Goal: Information Seeking & Learning: Learn about a topic

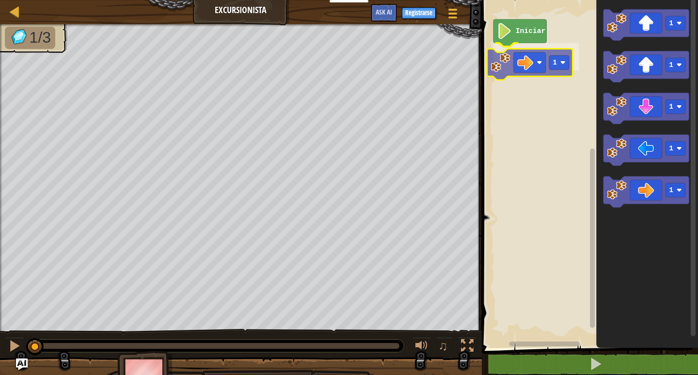
click at [538, 60] on div "Iniciar 1 1 1 1 1 1 1" at bounding box center [588, 171] width 219 height 352
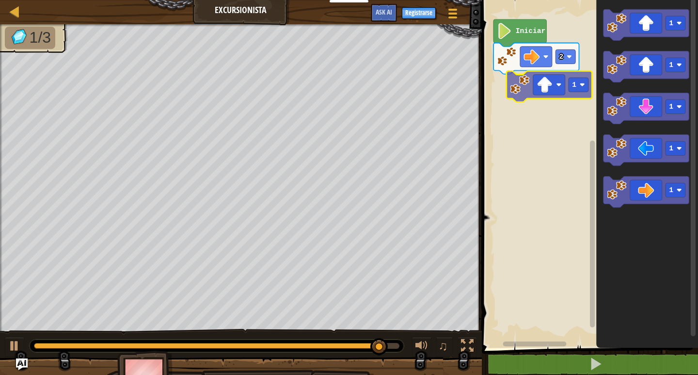
click at [560, 91] on div "Iniciar 2 1 1 1 1 1 1" at bounding box center [588, 171] width 219 height 352
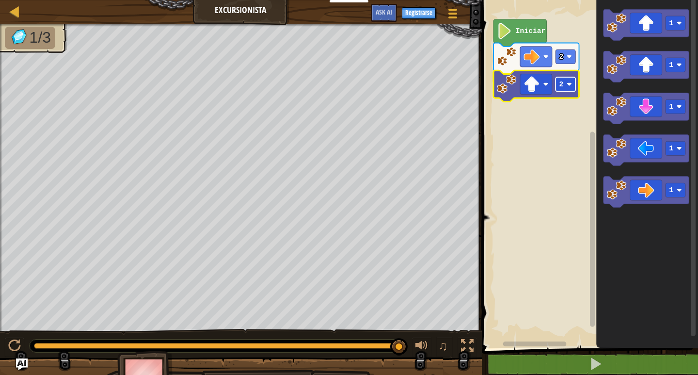
click at [568, 88] on rect "Espacio de trabajo de Blockly" at bounding box center [566, 84] width 20 height 14
click at [562, 91] on rect "Espacio de trabajo de Blockly" at bounding box center [566, 84] width 20 height 14
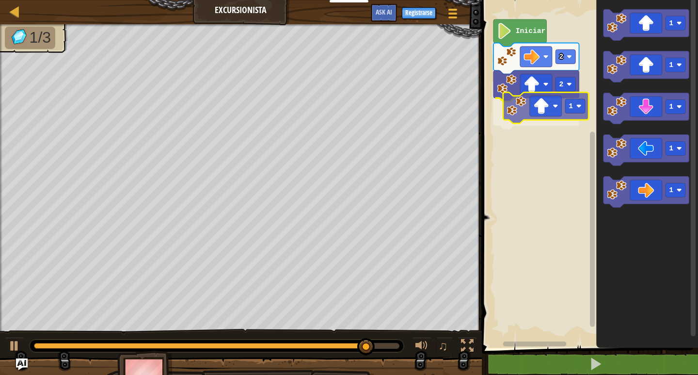
click at [538, 101] on div "Iniciar 2 2 1 1 1 1 1 1 1" at bounding box center [588, 171] width 219 height 352
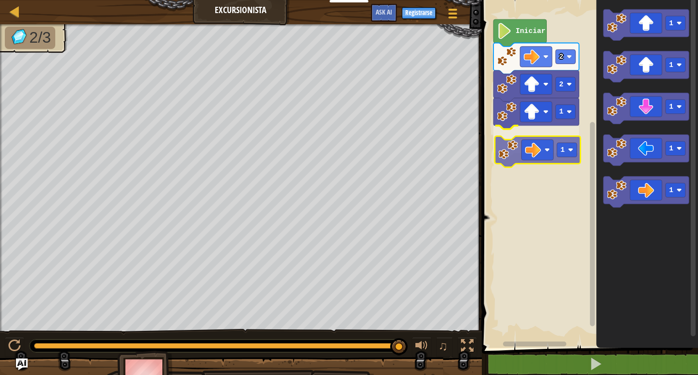
click at [543, 148] on div "Iniciar 2 2 1 1 1 1 1 1 1 1" at bounding box center [588, 171] width 219 height 352
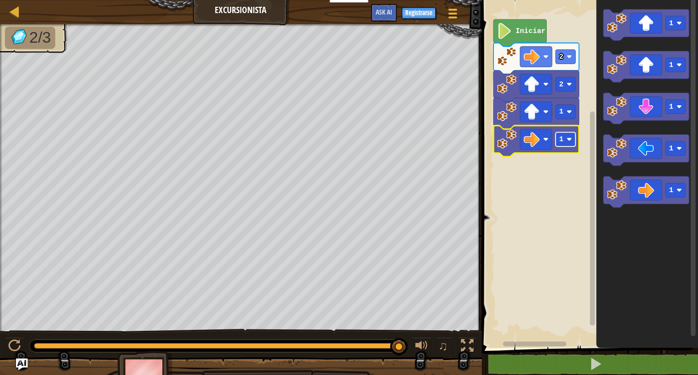
click at [565, 139] on rect "Espacio de trabajo de Blockly" at bounding box center [566, 139] width 20 height 14
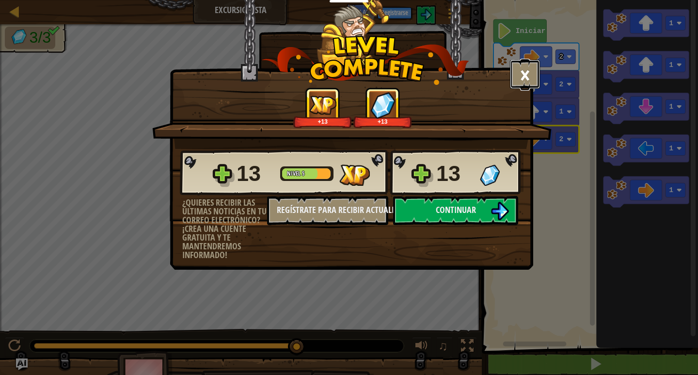
click at [534, 65] on button "×" at bounding box center [525, 74] width 30 height 29
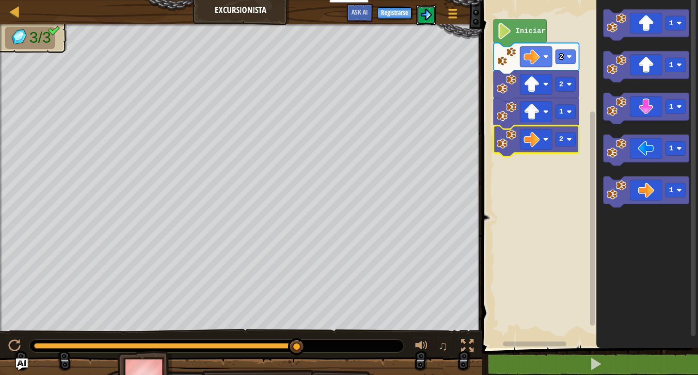
click at [424, 16] on img at bounding box center [426, 15] width 12 height 12
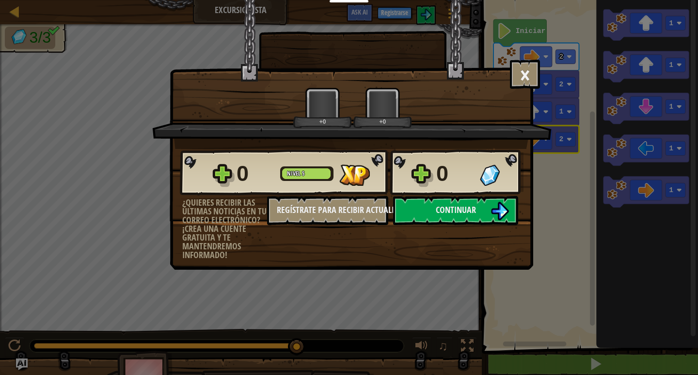
click at [559, 98] on div "× Puntúa este nivel: +0 +0 Reticulating Splines... 0 Nivel 5 0 ¿Quieres recibir…" at bounding box center [349, 187] width 698 height 375
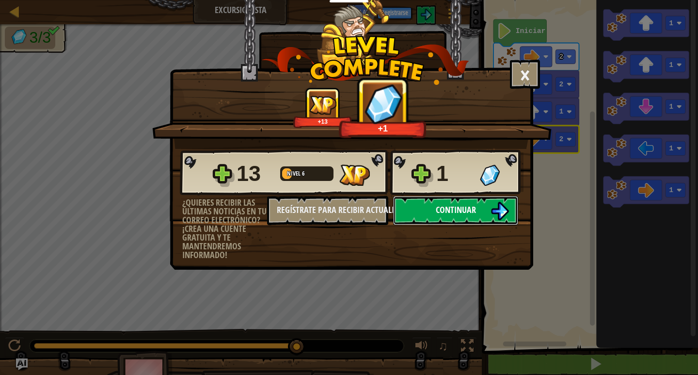
click at [503, 209] on img at bounding box center [500, 211] width 18 height 18
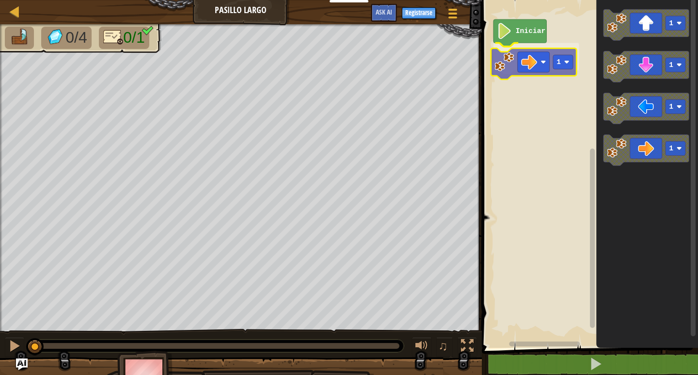
click at [539, 71] on div "Iniciar 1 1 1 1 1 1" at bounding box center [588, 171] width 219 height 352
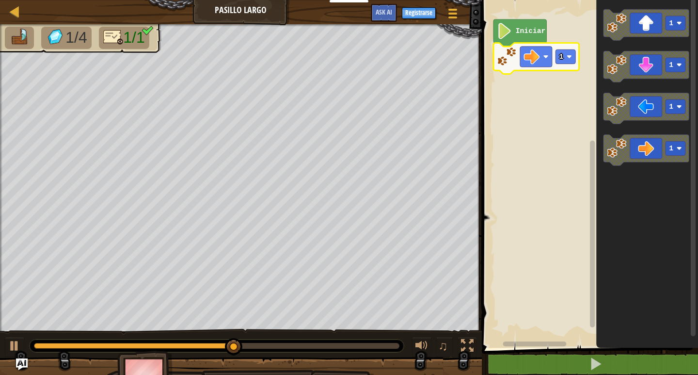
click at [586, 211] on div "Iniciar 1 1 1 1 1" at bounding box center [588, 171] width 219 height 352
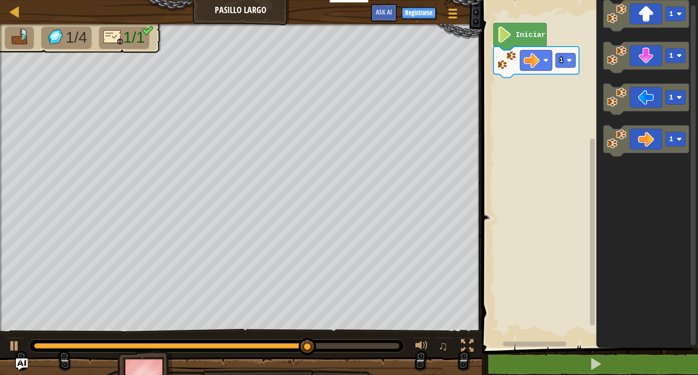
click at [556, 137] on div "Iniciar 1 1 1 1 1" at bounding box center [588, 171] width 219 height 352
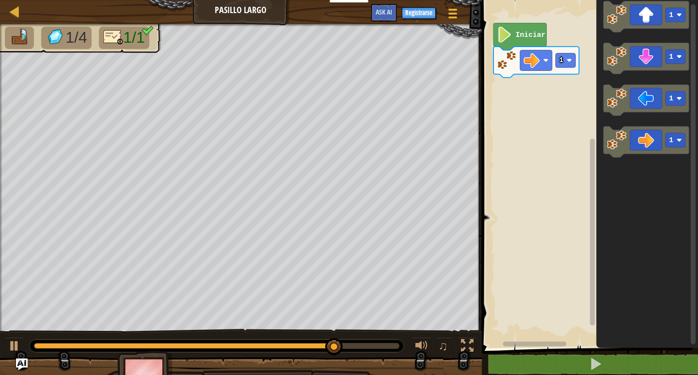
click at [589, 135] on div "Iniciar 1 1 1 1 1" at bounding box center [588, 171] width 219 height 352
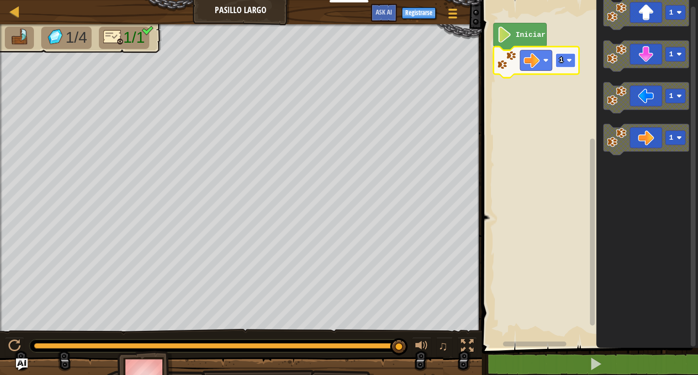
click at [566, 56] on rect "Espacio de trabajo de Blockly" at bounding box center [566, 60] width 20 height 14
click at [568, 61] on image "Espacio de trabajo de Blockly" at bounding box center [569, 60] width 5 height 5
click at [566, 60] on rect "Espacio de trabajo de Blockly" at bounding box center [566, 60] width 20 height 14
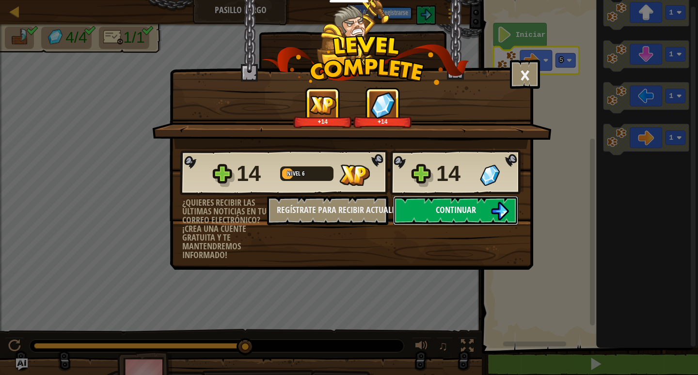
click at [501, 205] on img at bounding box center [500, 211] width 18 height 18
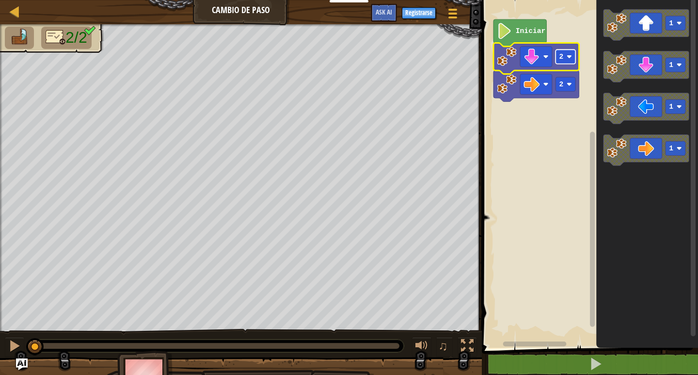
click at [573, 57] on rect "Espacio de trabajo de Blockly" at bounding box center [566, 56] width 20 height 14
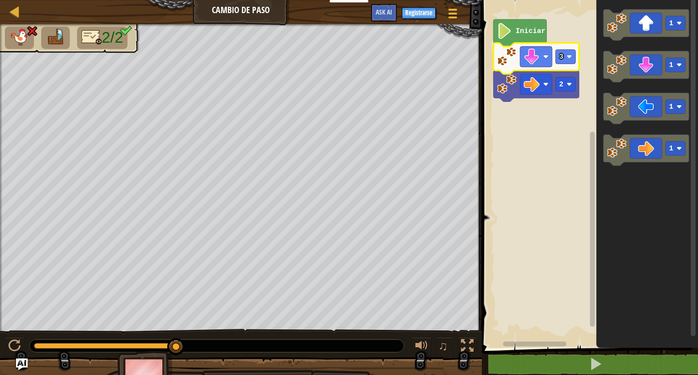
click at [510, 32] on image "Espacio de trabajo de Blockly" at bounding box center [504, 31] width 15 height 16
click at [509, 32] on image "Espacio de trabajo de Blockly" at bounding box center [504, 31] width 15 height 16
click at [228, 11] on div "Mapa Cambio de Paso Menú del Juego Registrarse Ask AI" at bounding box center [241, 12] width 482 height 24
click at [126, 116] on div "Mapa Cambio de Paso Menú del Juego Registrarse Ask AI 1 ההההההההההההההההההההההה…" at bounding box center [349, 187] width 698 height 375
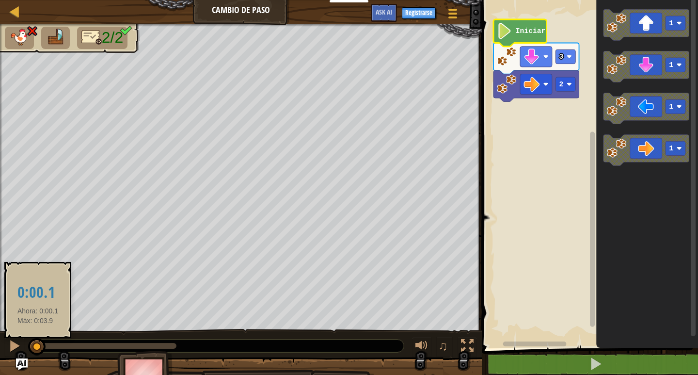
drag, startPoint x: 171, startPoint y: 345, endPoint x: 38, endPoint y: 346, distance: 132.9
click at [38, 346] on div at bounding box center [36, 346] width 17 height 17
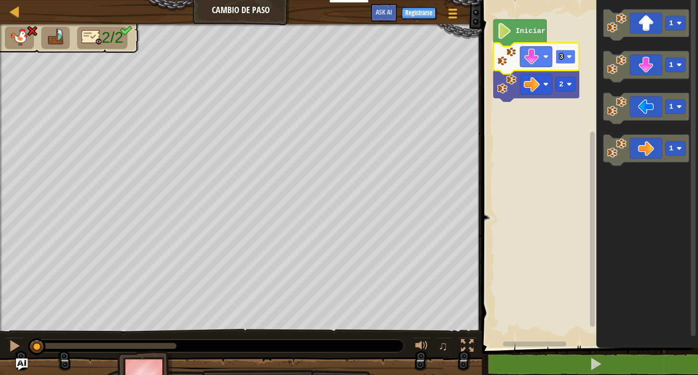
click at [559, 60] on rect "Espacio de trabajo de Blockly" at bounding box center [566, 56] width 20 height 14
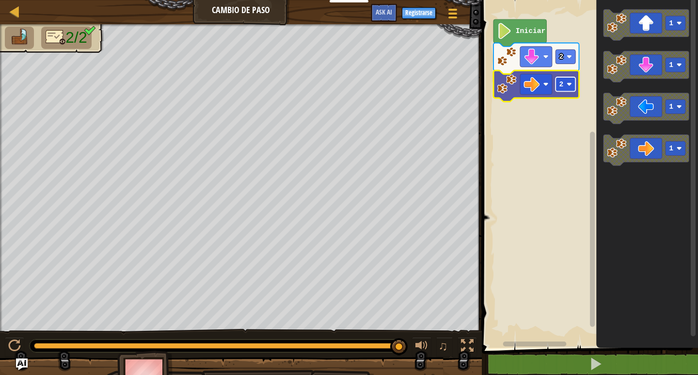
click at [564, 84] on rect "Espacio de trabajo de Blockly" at bounding box center [566, 84] width 20 height 14
click at [572, 87] on rect "Espacio de trabajo de Blockly" at bounding box center [566, 84] width 20 height 14
click at [563, 80] on text "3" at bounding box center [561, 84] width 4 height 8
click at [572, 85] on rect "Espacio de trabajo de Blockly" at bounding box center [566, 84] width 20 height 14
click at [563, 79] on rect "Espacio de trabajo de Blockly" at bounding box center [566, 84] width 20 height 14
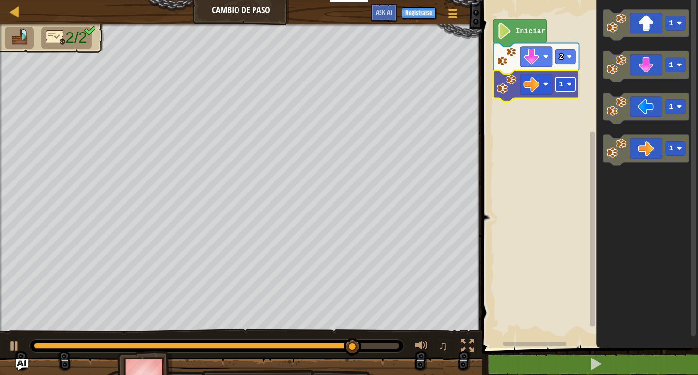
click at [570, 84] on image "Espacio de trabajo de Blockly" at bounding box center [569, 83] width 5 height 5
click at [529, 89] on image "Espacio de trabajo de Blockly" at bounding box center [532, 84] width 16 height 16
click at [563, 87] on rect "Espacio de trabajo de Blockly" at bounding box center [566, 84] width 20 height 14
click at [563, 86] on rect "Espacio de trabajo de Blockly" at bounding box center [566, 84] width 20 height 14
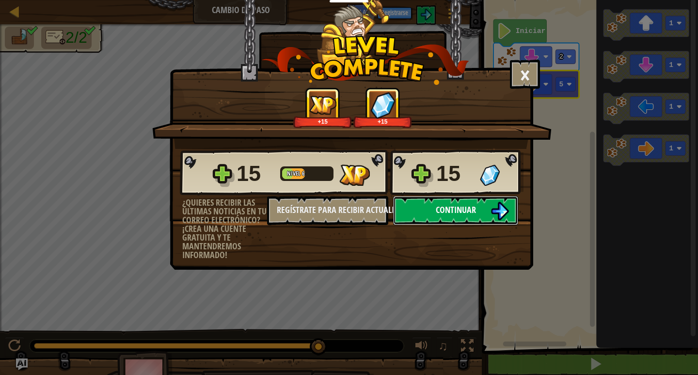
click at [473, 215] on span "Continuar" at bounding box center [456, 210] width 40 height 12
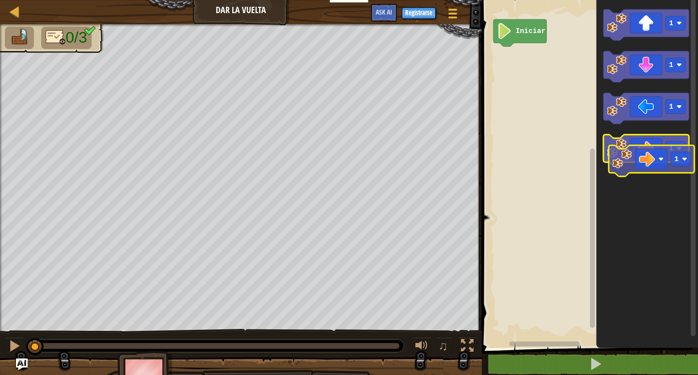
click at [658, 154] on icon "Espacio de trabajo de Blockly" at bounding box center [647, 150] width 86 height 31
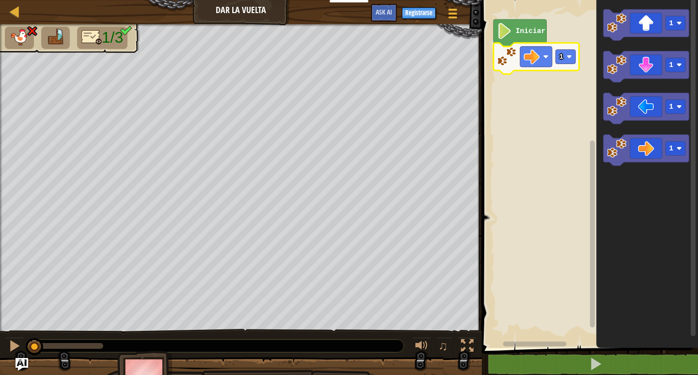
drag, startPoint x: 107, startPoint y: 352, endPoint x: 19, endPoint y: 359, distance: 87.6
click at [19, 359] on div "Mapa Dar la vuelta Menú del Juego Registrarse Ask AI 1 הההההההההההההההההההההההה…" at bounding box center [349, 187] width 698 height 375
click at [502, 58] on image "Espacio de trabajo de Blockly" at bounding box center [506, 56] width 19 height 19
click at [530, 63] on image "Espacio de trabajo de Blockly" at bounding box center [532, 56] width 16 height 16
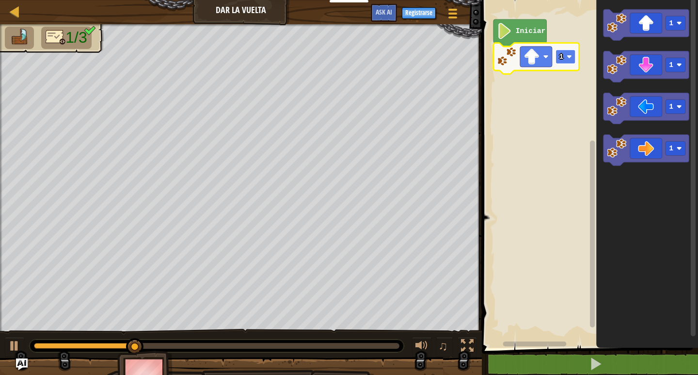
click at [564, 53] on rect "Espacio de trabajo de Blockly" at bounding box center [566, 56] width 20 height 14
click at [568, 58] on image "Espacio de trabajo de Blockly" at bounding box center [569, 56] width 5 height 5
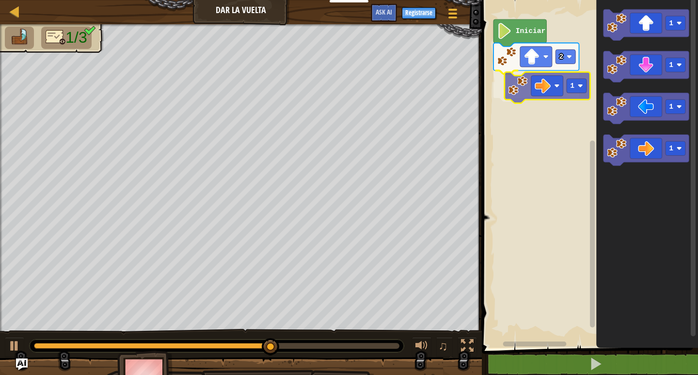
click at [550, 92] on div "Iniciar 2 1 1 1 1 1 1" at bounding box center [588, 171] width 219 height 352
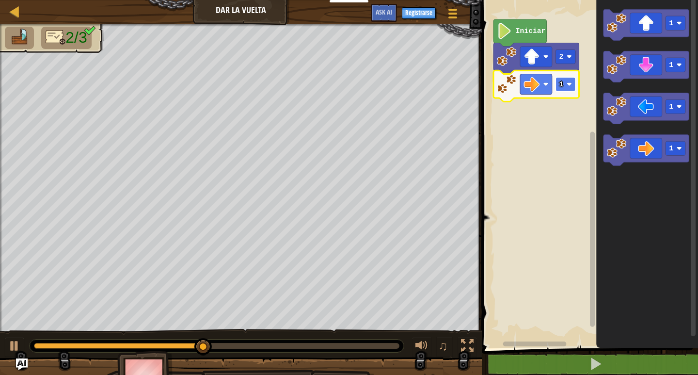
click at [558, 87] on rect "Espacio de trabajo de Blockly" at bounding box center [566, 84] width 20 height 14
click at [566, 86] on rect "Espacio de trabajo de Blockly" at bounding box center [566, 84] width 20 height 14
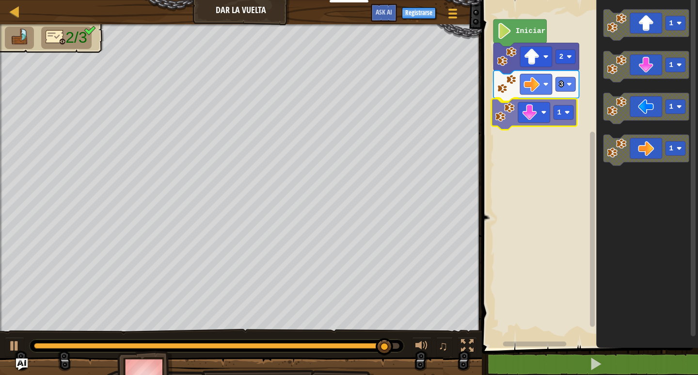
click at [531, 112] on div "Iniciar 2 3 1 1 1 1 1 1" at bounding box center [588, 171] width 219 height 352
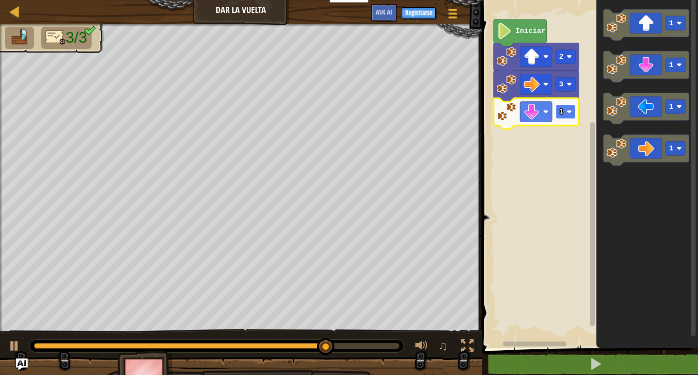
click at [568, 111] on image "Espacio de trabajo de Blockly" at bounding box center [569, 111] width 5 height 5
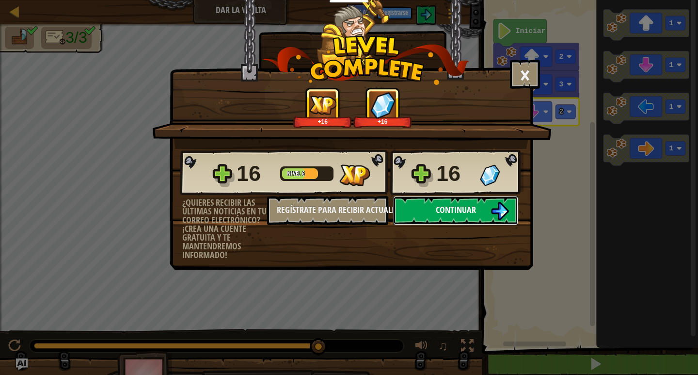
click at [487, 210] on button "Continuar" at bounding box center [455, 210] width 125 height 29
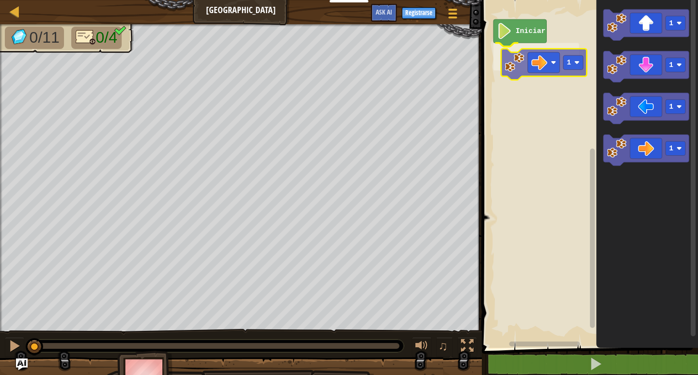
click at [543, 71] on div "Iniciar 1 1 1 1 1 1" at bounding box center [588, 171] width 219 height 352
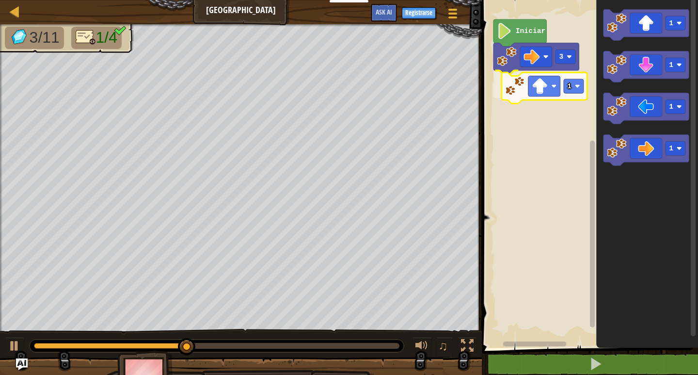
click at [562, 86] on div "Iniciar 3 1 1 1 1 1 1" at bounding box center [588, 171] width 219 height 352
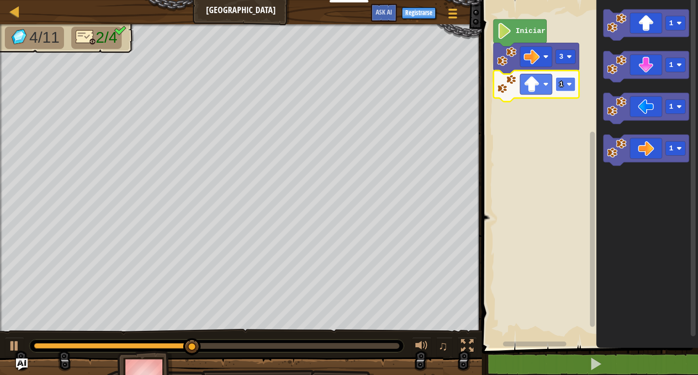
click at [565, 84] on rect "Espacio de trabajo de Blockly" at bounding box center [566, 84] width 20 height 14
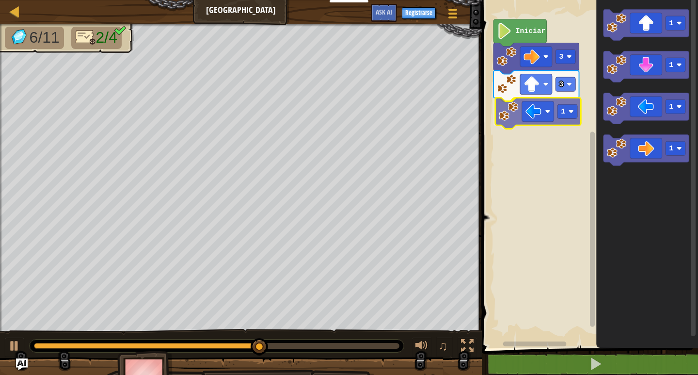
click at [541, 121] on div "Iniciar 3 3 1 1 1 1 1 1" at bounding box center [588, 171] width 219 height 352
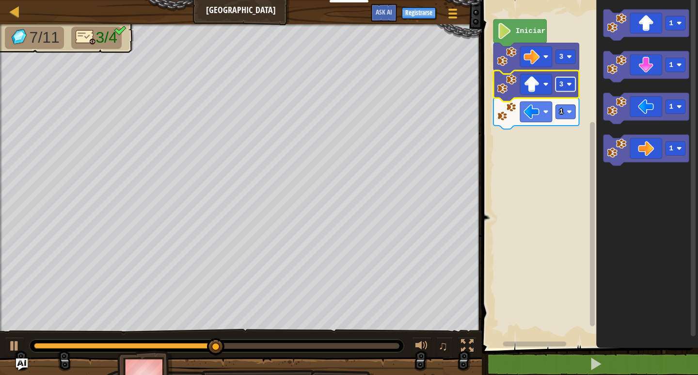
click at [569, 89] on rect "Espacio de trabajo de Blockly" at bounding box center [566, 84] width 20 height 14
click at [569, 218] on rect "Espacio de trabajo de Blockly" at bounding box center [588, 171] width 219 height 352
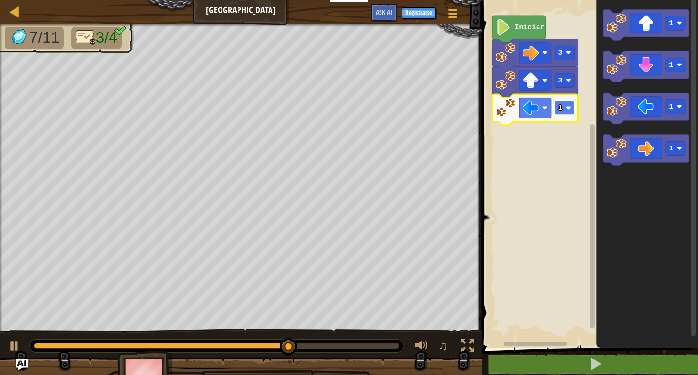
click at [564, 113] on rect "Espacio de trabajo de Blockly" at bounding box center [565, 108] width 20 height 14
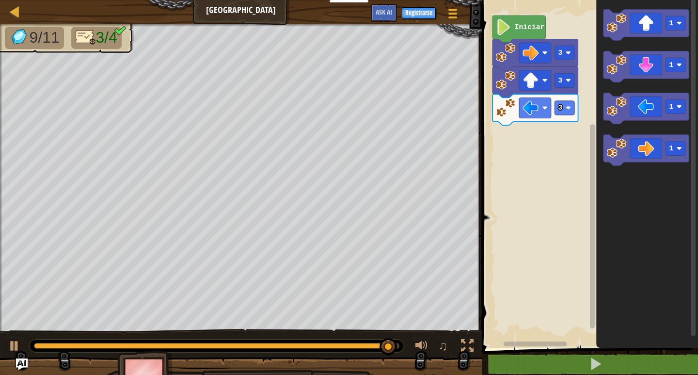
click at [643, 69] on icon "Espacio de trabajo de Blockly" at bounding box center [647, 66] width 86 height 31
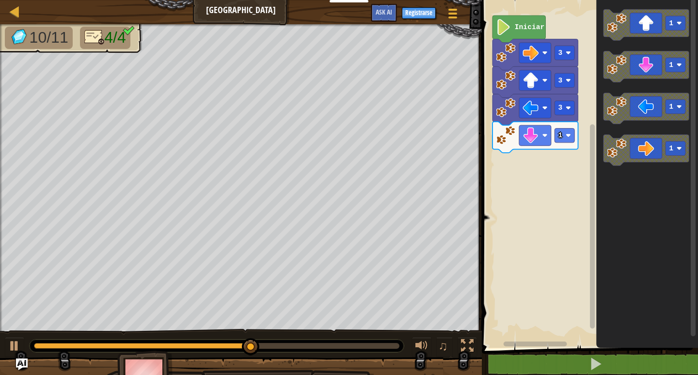
click at [628, 79] on icon "Espacio de trabajo de Blockly" at bounding box center [647, 66] width 86 height 31
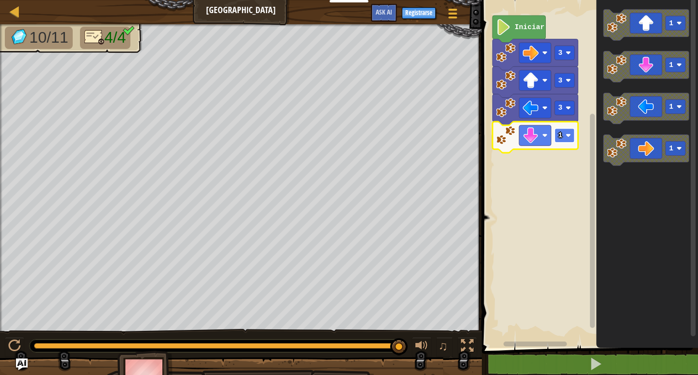
click at [566, 139] on rect "Espacio de trabajo de Blockly" at bounding box center [565, 135] width 20 height 14
click at [564, 131] on rect "Espacio de trabajo de Blockly" at bounding box center [565, 135] width 20 height 14
click at [563, 139] on rect "Espacio de trabajo de Blockly" at bounding box center [565, 135] width 20 height 14
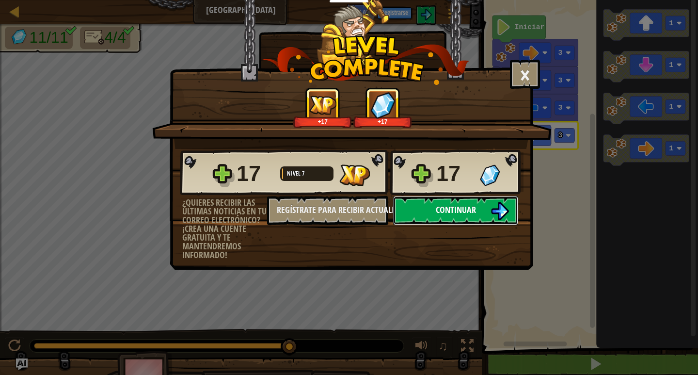
click at [460, 204] on span "Continuar" at bounding box center [456, 210] width 40 height 12
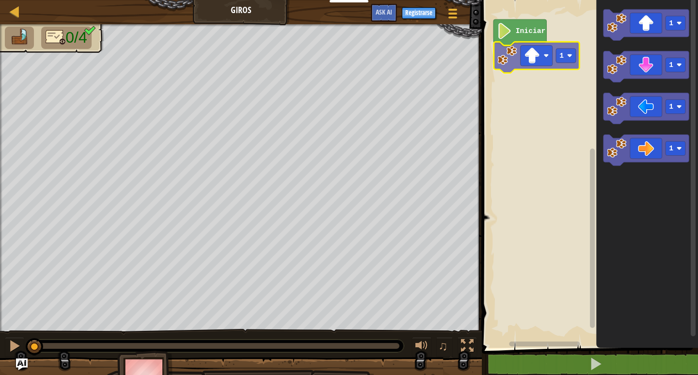
click at [546, 54] on div "Iniciar 1 1 1 1 1 1" at bounding box center [588, 171] width 219 height 352
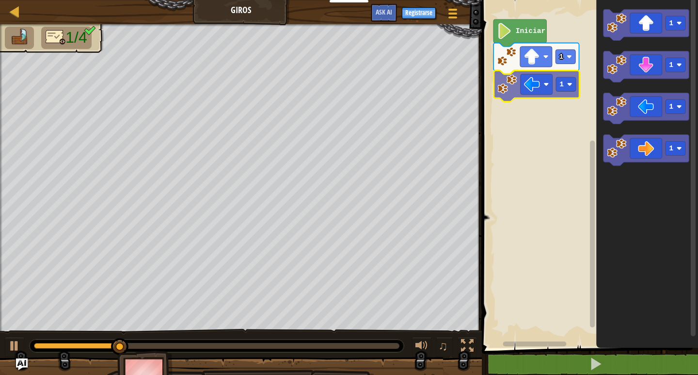
click at [542, 95] on div "Iniciar 1 1 1 1 1 1 1" at bounding box center [588, 171] width 219 height 352
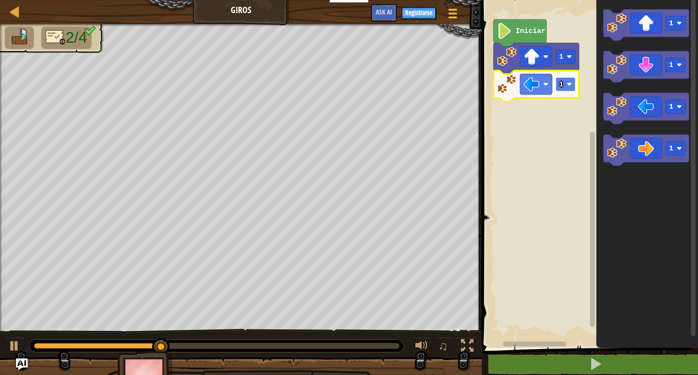
click at [564, 88] on rect "Espacio de trabajo de Blockly" at bounding box center [566, 84] width 20 height 14
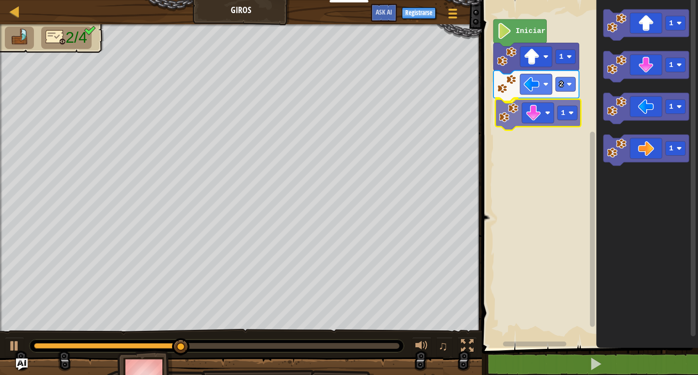
click at [542, 116] on div "Iniciar 1 2 1 1 1 1 1 1" at bounding box center [588, 171] width 219 height 352
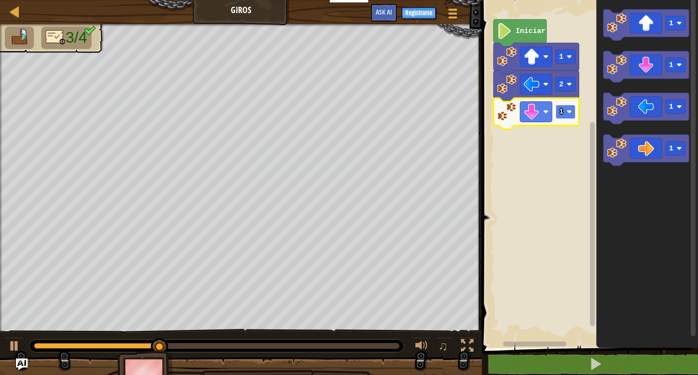
click at [565, 117] on rect "Espacio de trabajo de Blockly" at bounding box center [566, 112] width 20 height 14
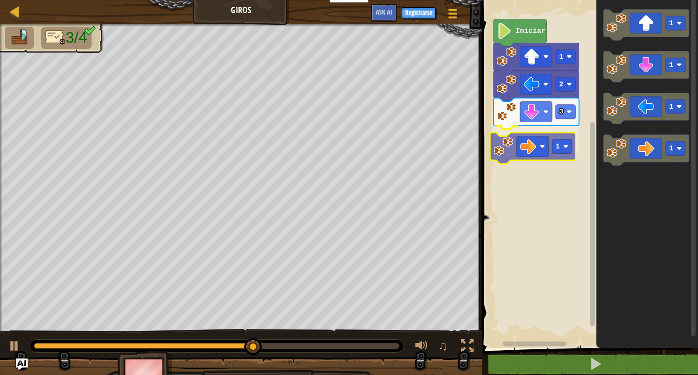
click at [514, 144] on div "Iniciar 1 2 3 1 1 1 1 1 1" at bounding box center [588, 171] width 219 height 352
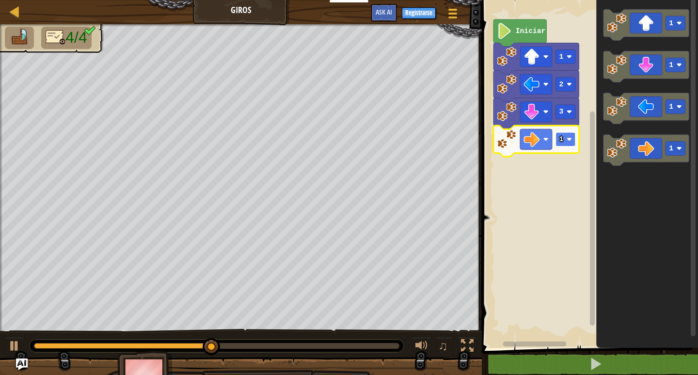
click at [566, 145] on rect "Espacio de trabajo de Blockly" at bounding box center [566, 139] width 20 height 14
click at [566, 140] on rect "Espacio de trabajo de Blockly" at bounding box center [566, 139] width 20 height 14
click at [564, 142] on rect "Espacio de trabajo de Blockly" at bounding box center [566, 139] width 20 height 14
click at [566, 147] on icon "Espacio de trabajo de Blockly" at bounding box center [537, 141] width 86 height 31
click at [570, 139] on image "Espacio de trabajo de Blockly" at bounding box center [569, 139] width 5 height 5
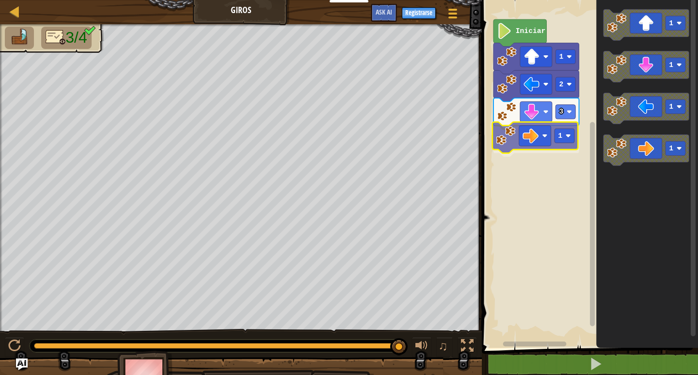
click at [543, 138] on div "Iniciar 1 2 3 1 1 1 1 1 1" at bounding box center [588, 171] width 219 height 352
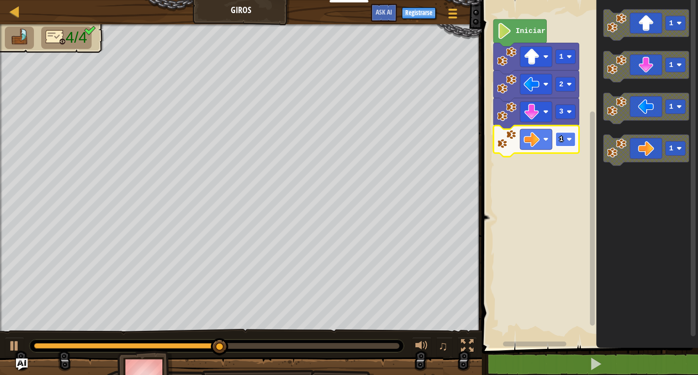
click at [567, 141] on image "Espacio de trabajo de Blockly" at bounding box center [569, 139] width 5 height 5
click at [569, 134] on rect "Espacio de trabajo de Blockly" at bounding box center [566, 139] width 20 height 14
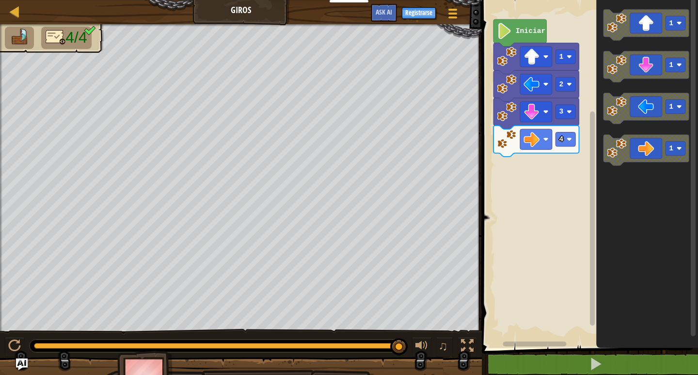
click at [640, 29] on icon "Espacio de trabajo de Blockly" at bounding box center [647, 24] width 86 height 31
click at [565, 169] on rect "Espacio de trabajo de Blockly" at bounding box center [566, 167] width 20 height 14
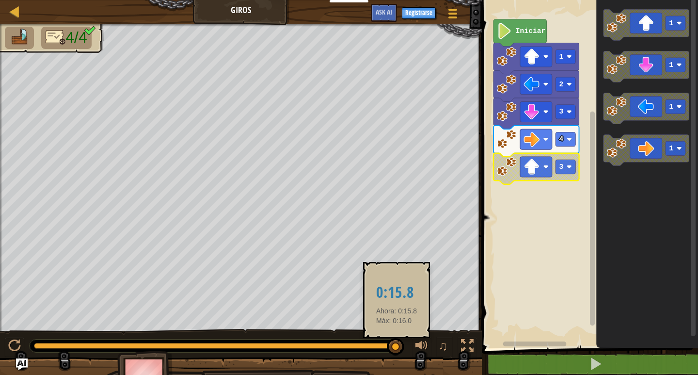
drag, startPoint x: 402, startPoint y: 348, endPoint x: 397, endPoint y: 342, distance: 8.2
click at [397, 342] on div at bounding box center [395, 346] width 17 height 17
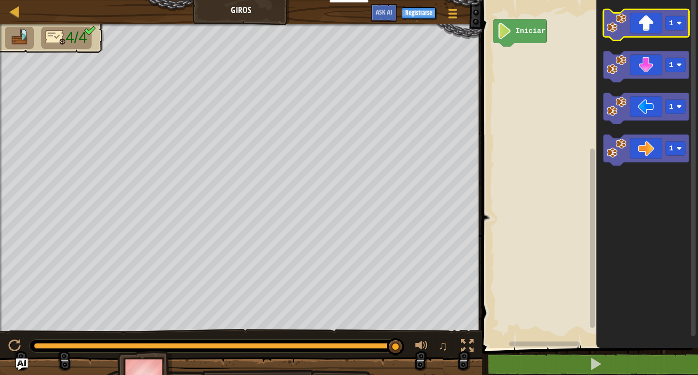
click at [656, 18] on icon "Espacio de trabajo de Blockly" at bounding box center [647, 24] width 86 height 31
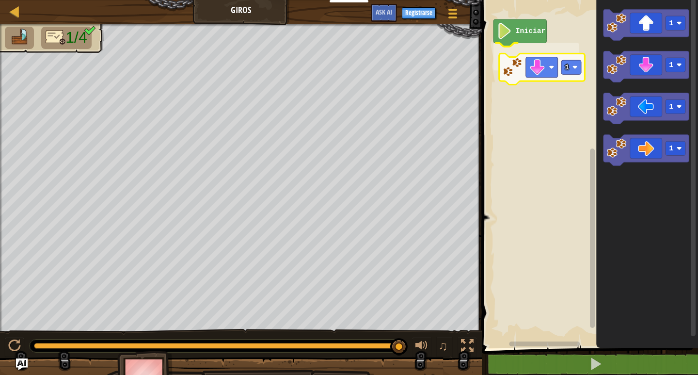
click at [552, 66] on div "Iniciar 1 1 1 1 1 1" at bounding box center [588, 171] width 219 height 352
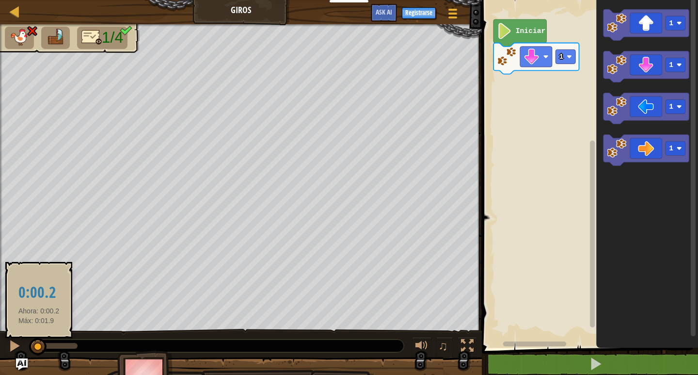
drag, startPoint x: 67, startPoint y: 347, endPoint x: 38, endPoint y: 340, distance: 29.4
click at [38, 343] on div at bounding box center [36, 346] width 4 height 6
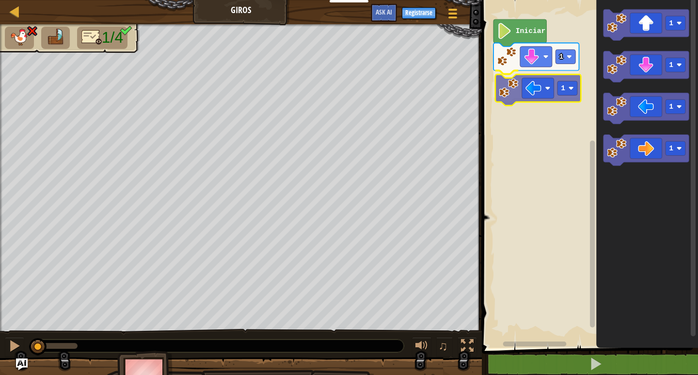
click at [528, 100] on div "1 1 Iniciar 1 1 1 1 1" at bounding box center [588, 171] width 219 height 352
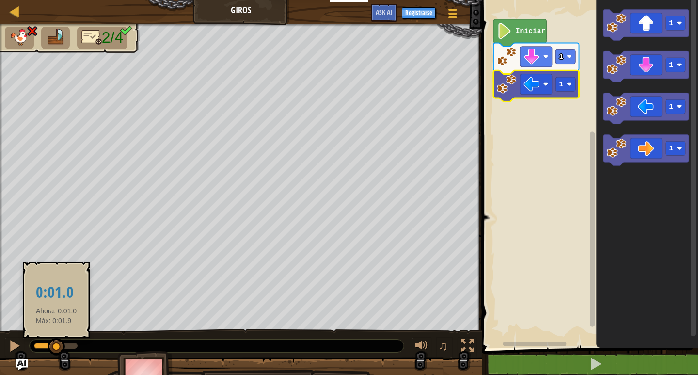
drag, startPoint x: 79, startPoint y: 345, endPoint x: 56, endPoint y: 340, distance: 22.8
click at [56, 340] on div at bounding box center [56, 346] width 17 height 17
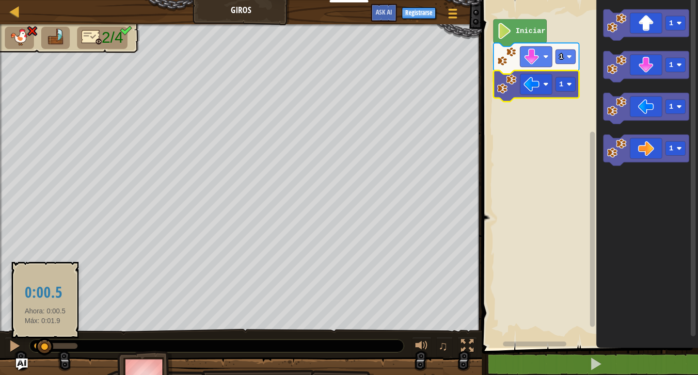
drag, startPoint x: 55, startPoint y: 343, endPoint x: 45, endPoint y: 343, distance: 10.2
click at [45, 343] on div at bounding box center [44, 346] width 17 height 17
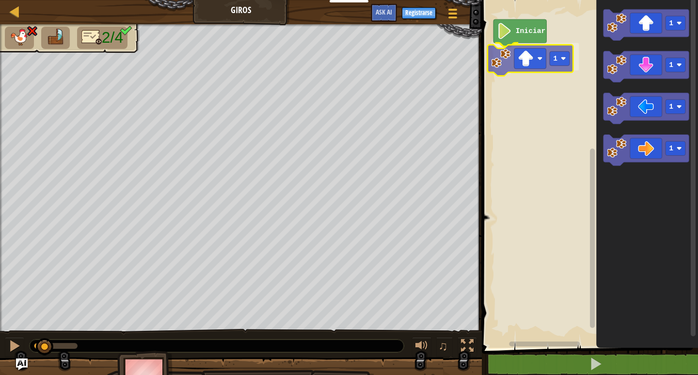
click at [508, 70] on div "Iniciar 1 1 1 1 1 1" at bounding box center [588, 171] width 219 height 352
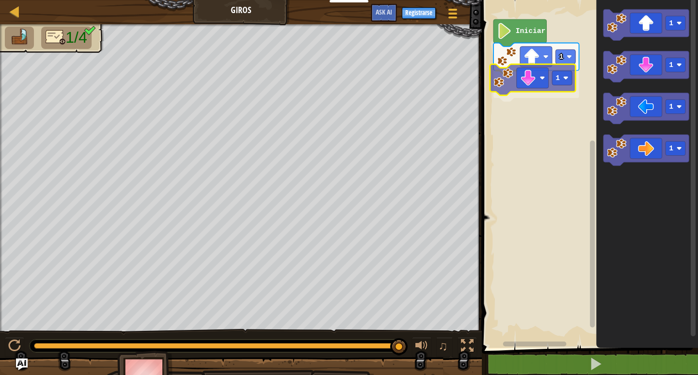
click at [524, 82] on div "Iniciar 1 1 1 1 1 1 1" at bounding box center [588, 171] width 219 height 352
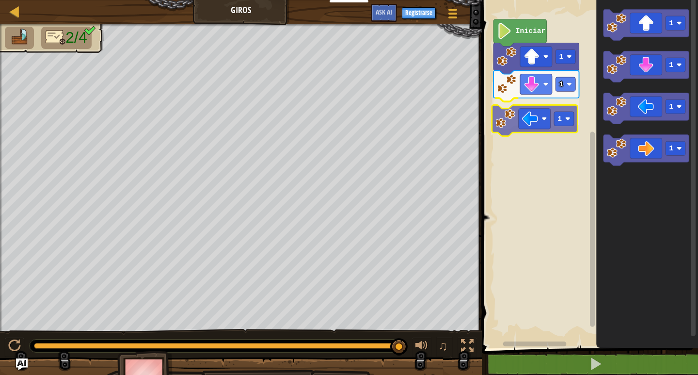
click at [528, 123] on div "Iniciar 1 1 1 1 1 1 1 1" at bounding box center [588, 171] width 219 height 352
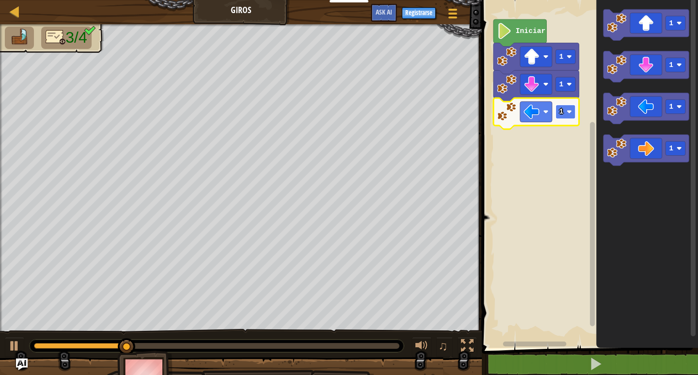
click at [565, 115] on rect "Espacio de trabajo de Blockly" at bounding box center [566, 112] width 20 height 14
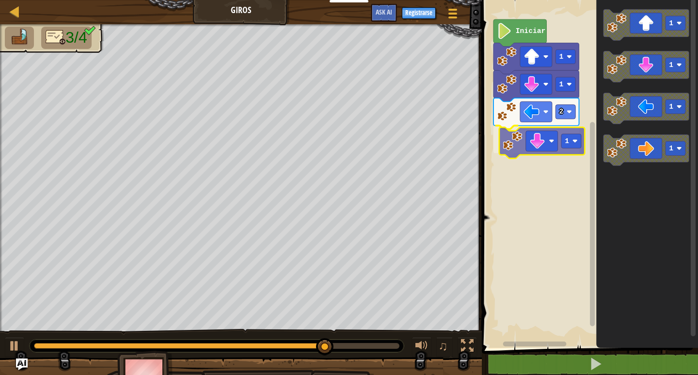
click at [547, 135] on div "Iniciar 1 1 2 1 1 1 1 1 1" at bounding box center [588, 171] width 219 height 352
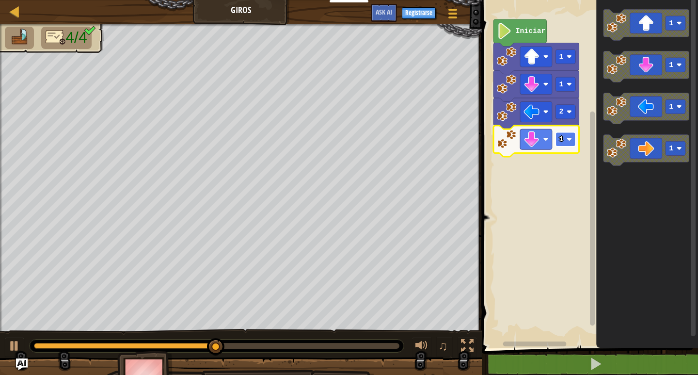
click at [563, 142] on rect "Espacio de trabajo de Blockly" at bounding box center [566, 139] width 20 height 14
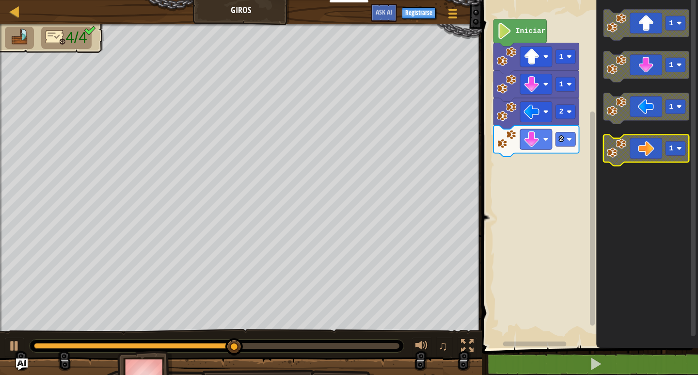
click at [622, 157] on g "1" at bounding box center [647, 150] width 86 height 31
click at [628, 153] on icon "Espacio de trabajo de Blockly" at bounding box center [647, 150] width 86 height 31
click at [607, 163] on g "1 1 1 1" at bounding box center [647, 87] width 86 height 156
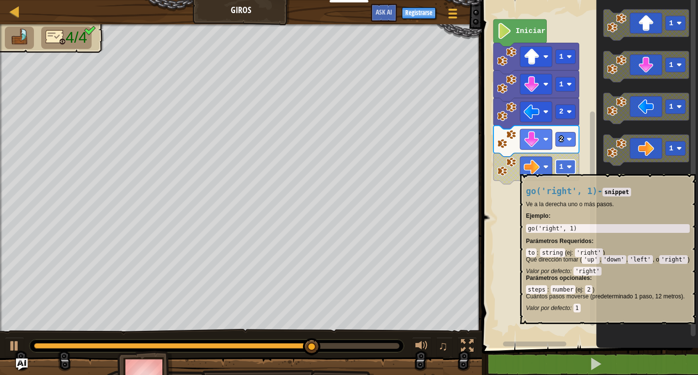
click at [568, 169] on image "Espacio de trabajo de Blockly" at bounding box center [569, 166] width 5 height 5
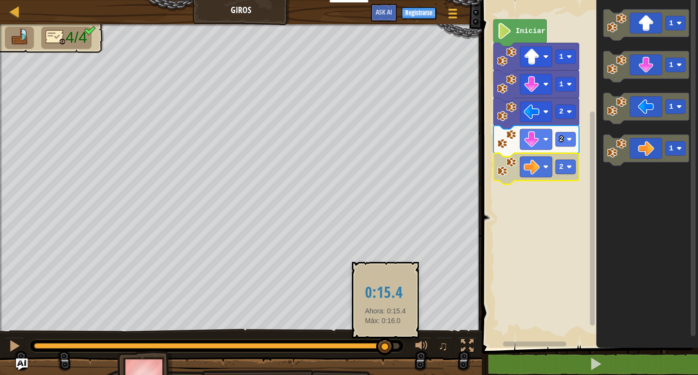
click at [385, 347] on div at bounding box center [384, 346] width 17 height 17
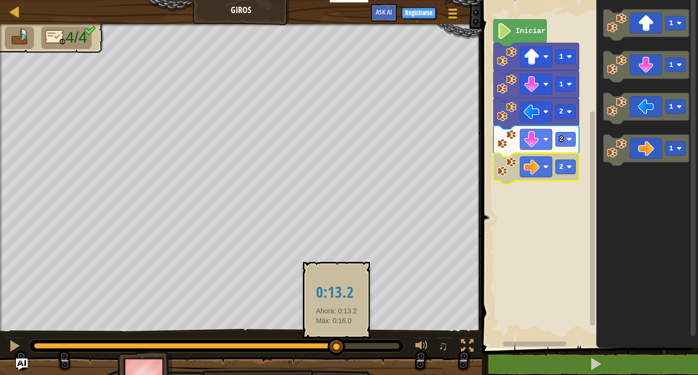
drag, startPoint x: 390, startPoint y: 347, endPoint x: 336, endPoint y: 345, distance: 53.8
click at [336, 345] on div at bounding box center [336, 346] width 17 height 17
